Goal: Communication & Community: Participate in discussion

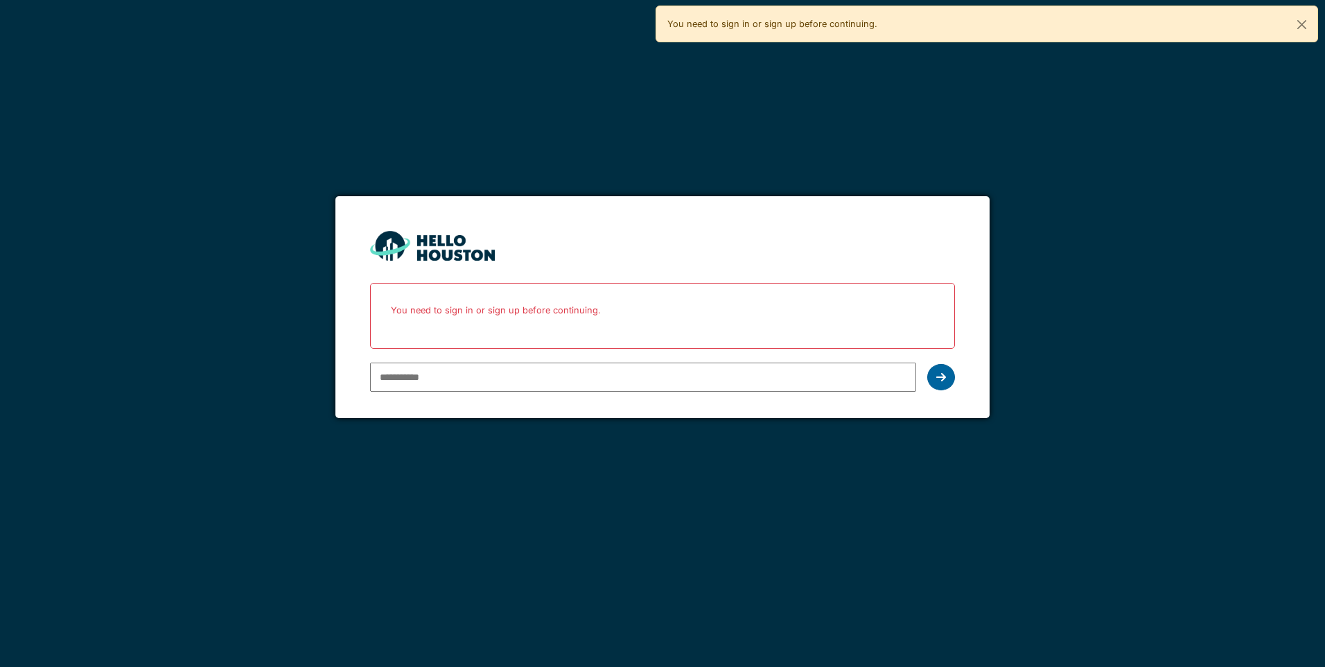
type input "**********"
click at [941, 371] on icon at bounding box center [941, 376] width 10 height 11
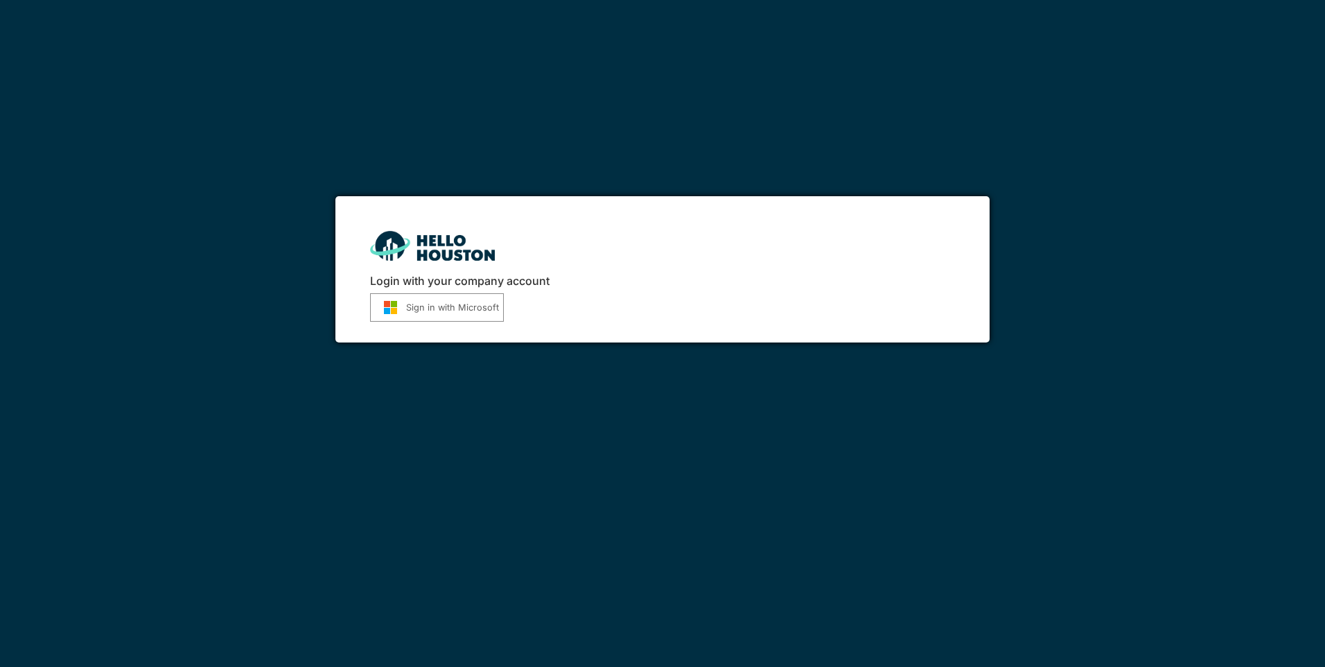
click at [436, 308] on button "Sign in with Microsoft" at bounding box center [437, 307] width 134 height 28
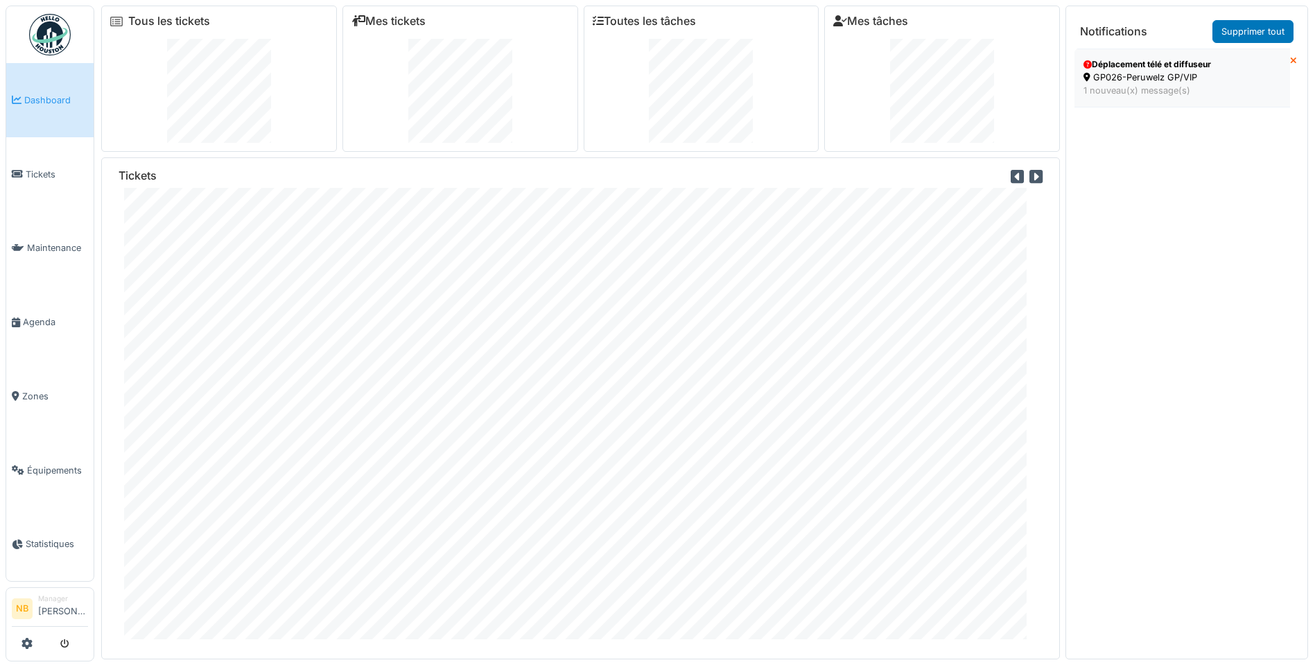
click at [1134, 75] on div "GP026-Peruwelz GP/VIP" at bounding box center [1182, 77] width 198 height 13
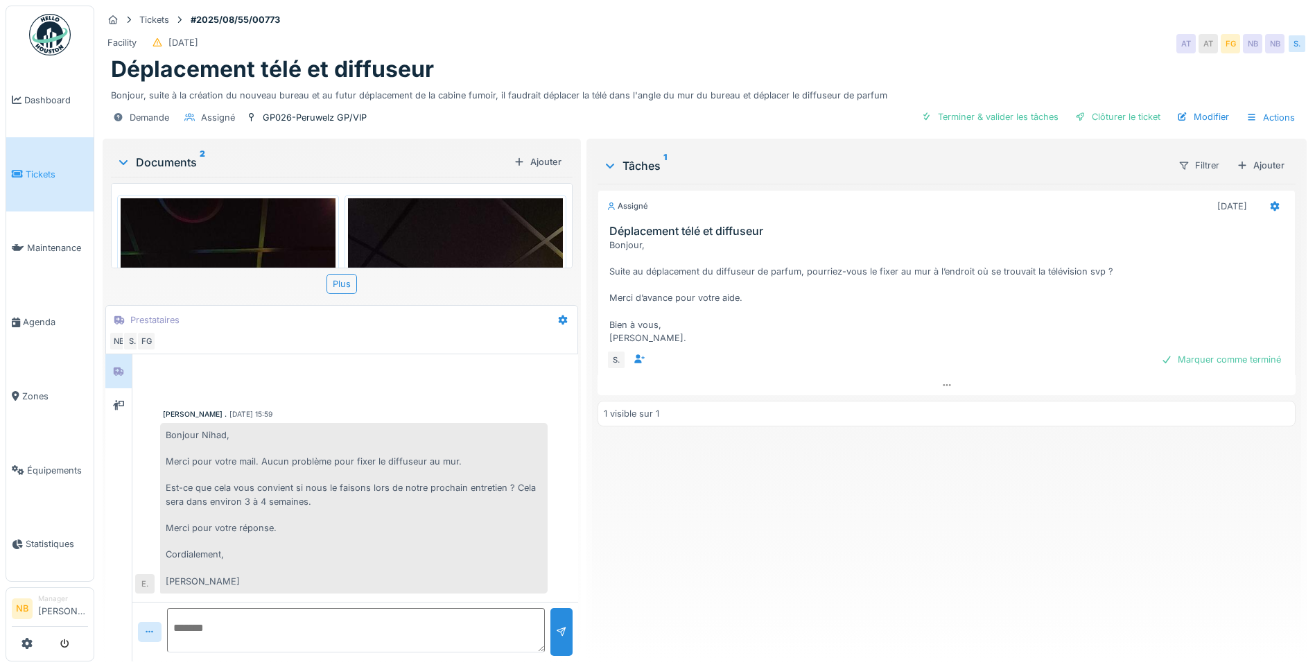
scroll to position [10, 0]
click at [27, 169] on span "Tickets" at bounding box center [57, 174] width 62 height 13
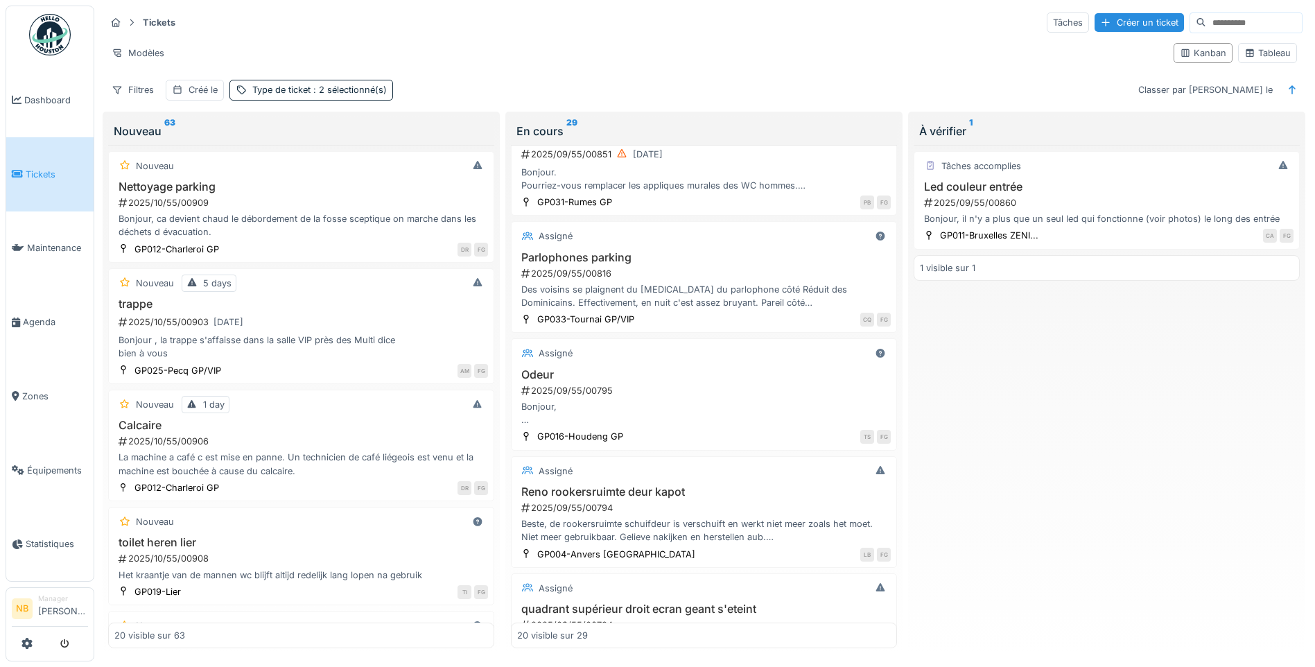
scroll to position [1132, 0]
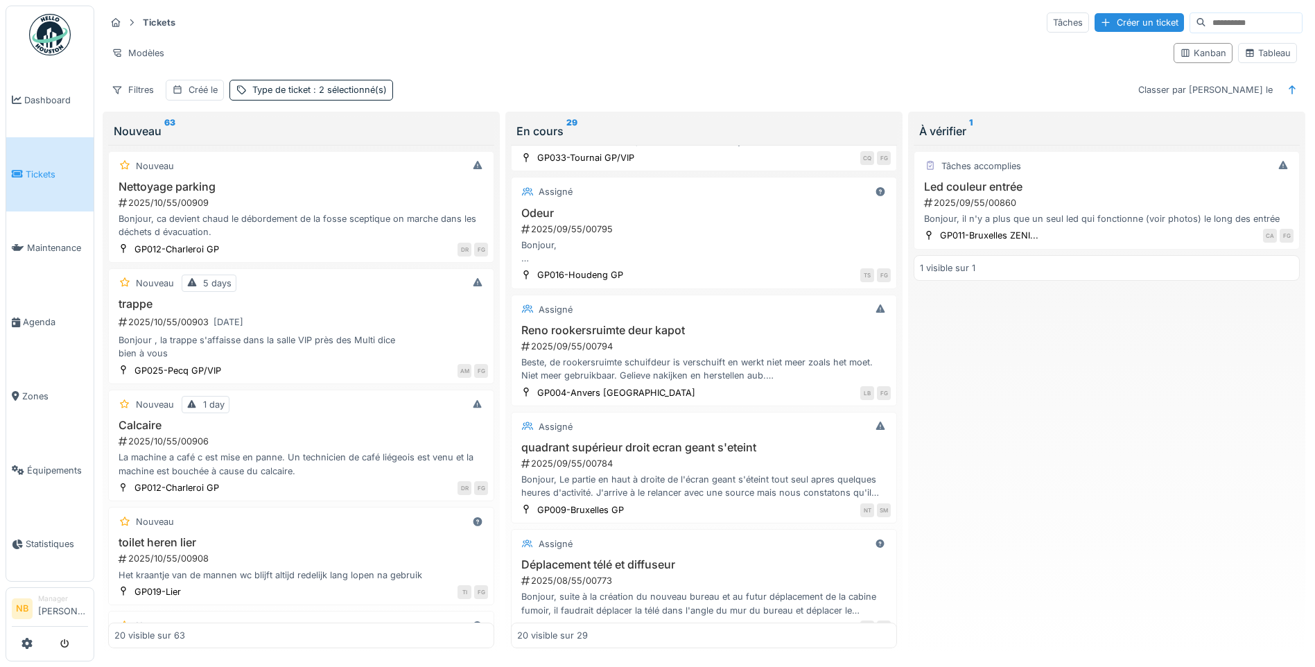
click at [759, 338] on div "Reno rookersruimte deur kapot 2025/09/55/00794 Beste, de rookersruimte schuifde…" at bounding box center [704, 353] width 374 height 59
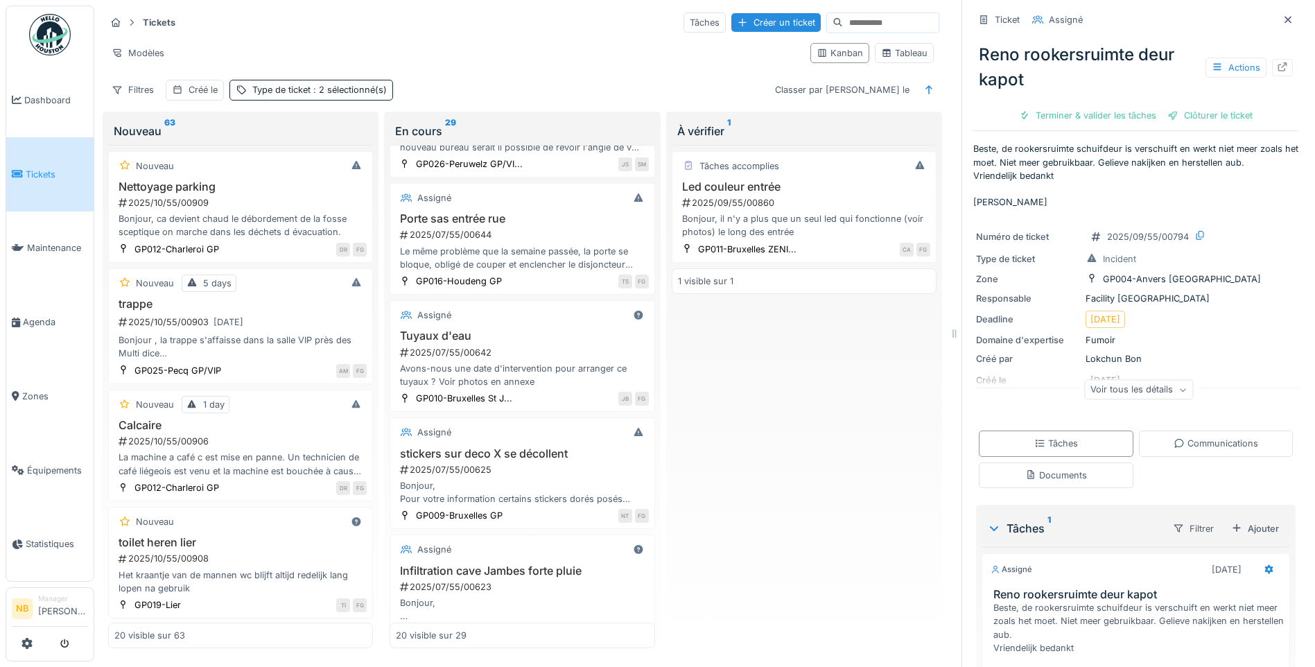
scroll to position [1737, 0]
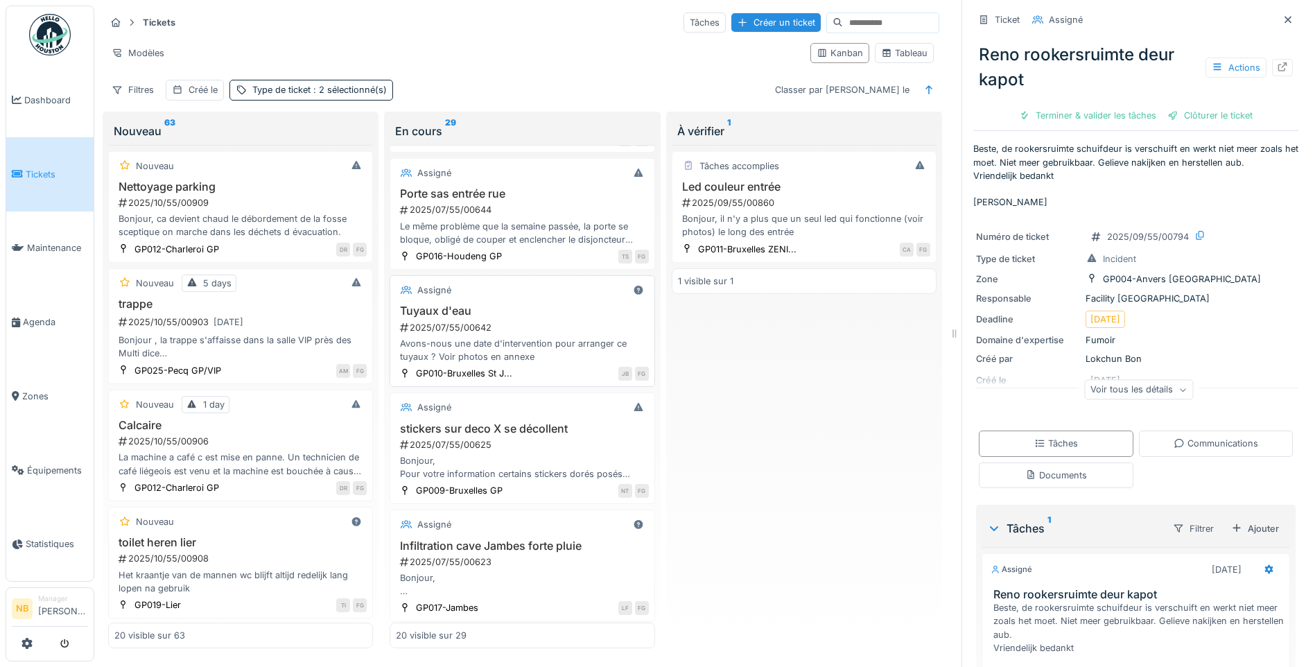
click at [553, 363] on div "Avons-nous une date d'intervention pour arranger ce tuyaux ? Voir photos en ann…" at bounding box center [522, 350] width 252 height 26
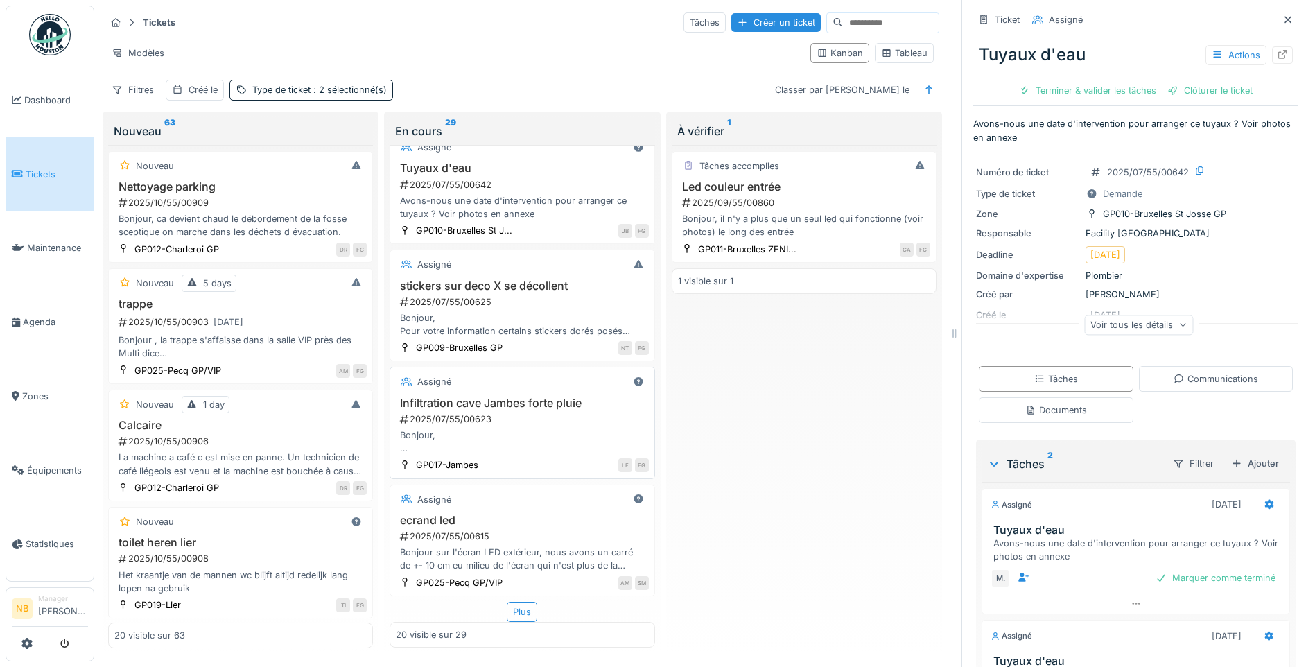
scroll to position [1905, 0]
click at [518, 606] on div "Plus" at bounding box center [522, 612] width 30 height 20
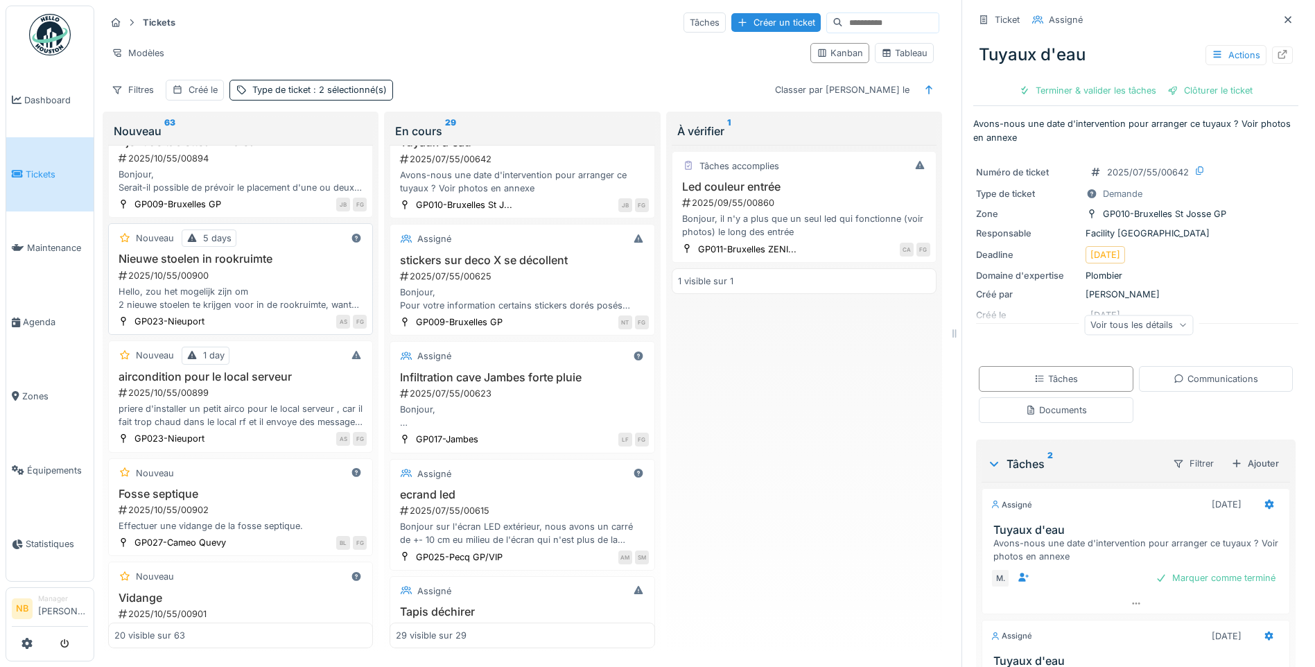
scroll to position [809, 0]
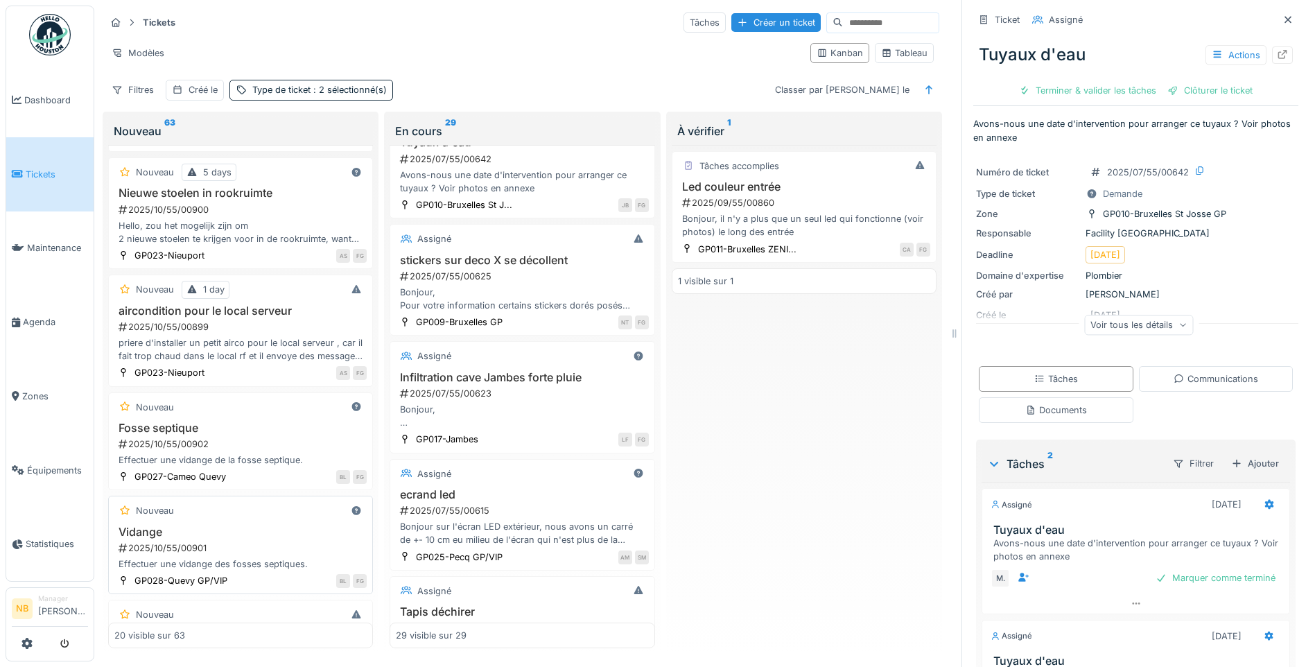
click at [258, 518] on div "Nouveau" at bounding box center [240, 510] width 252 height 17
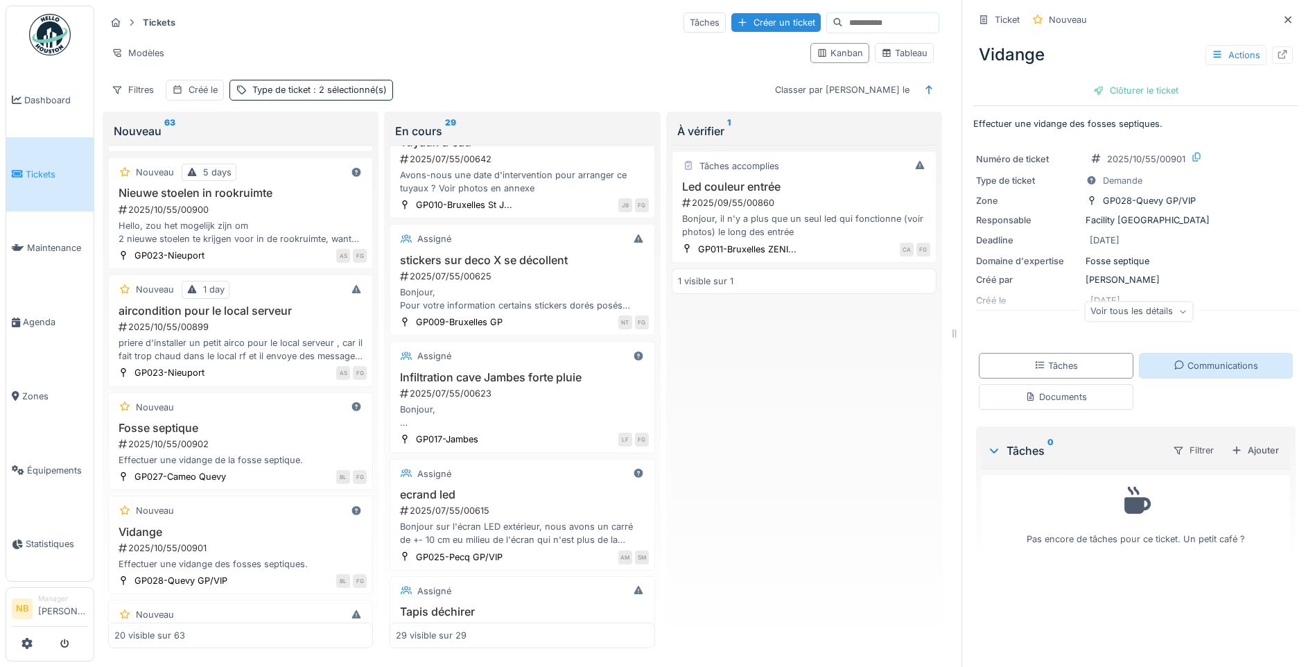
click at [1216, 356] on div "Communications" at bounding box center [1216, 366] width 155 height 26
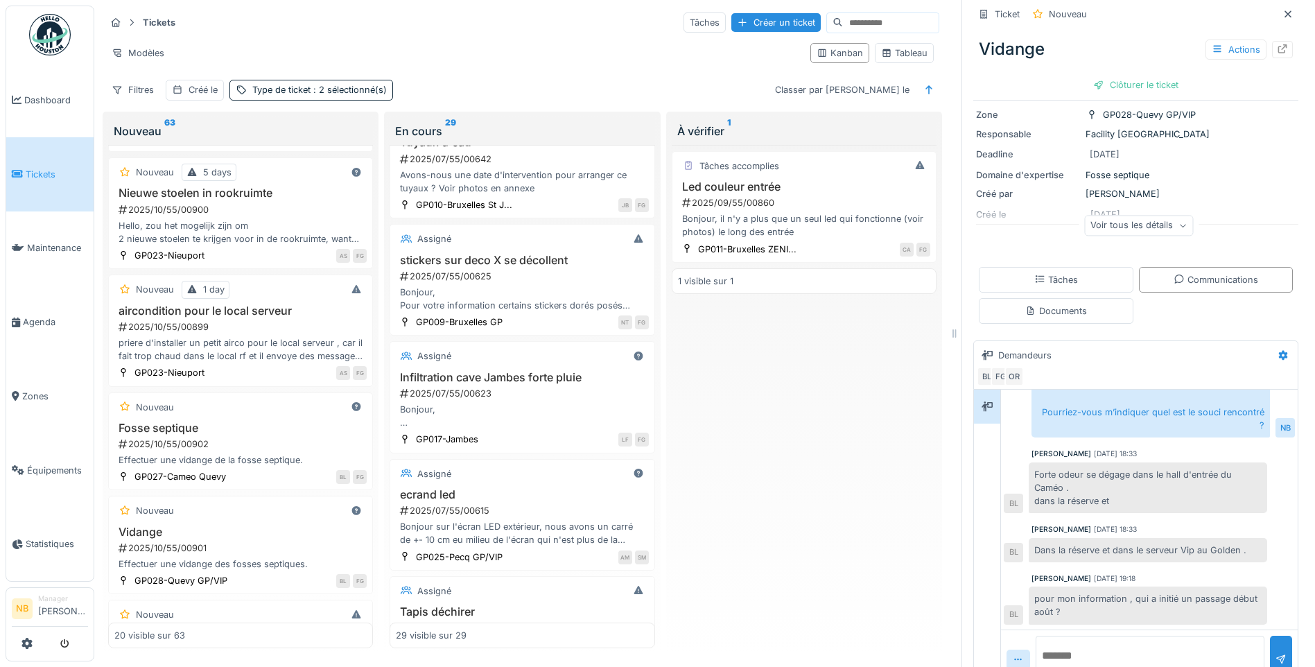
scroll to position [116, 0]
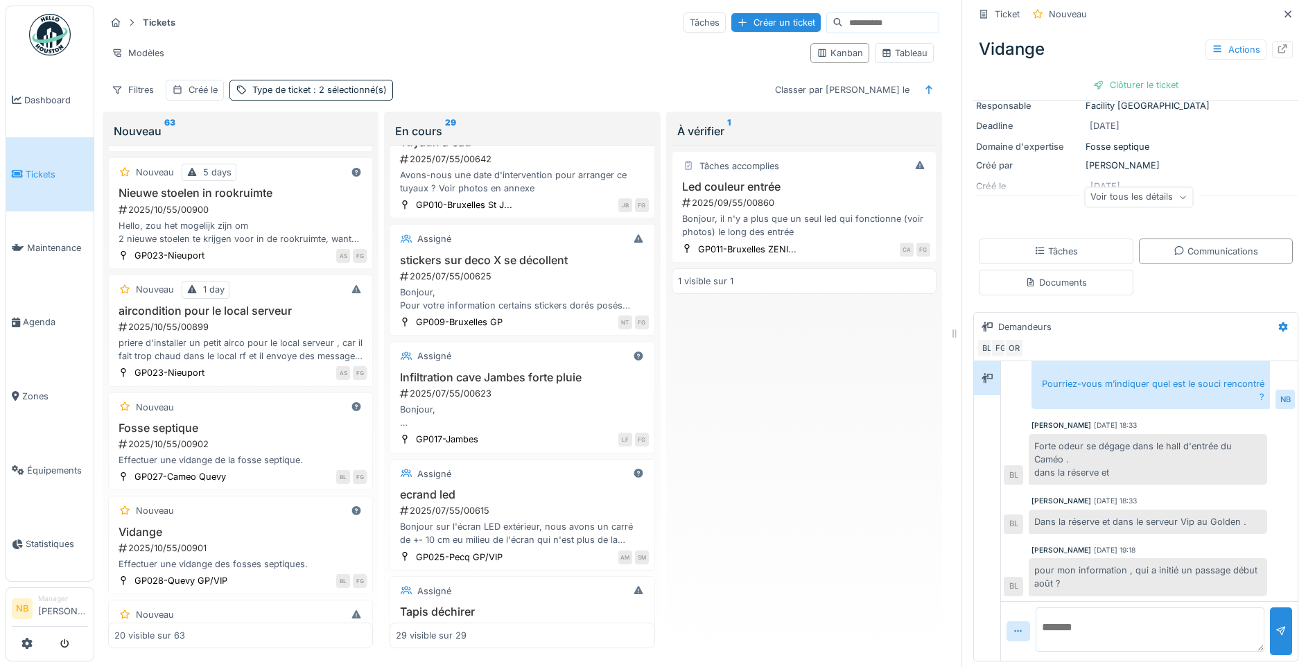
click at [1112, 607] on textarea at bounding box center [1149, 629] width 229 height 44
